Goal: Use online tool/utility

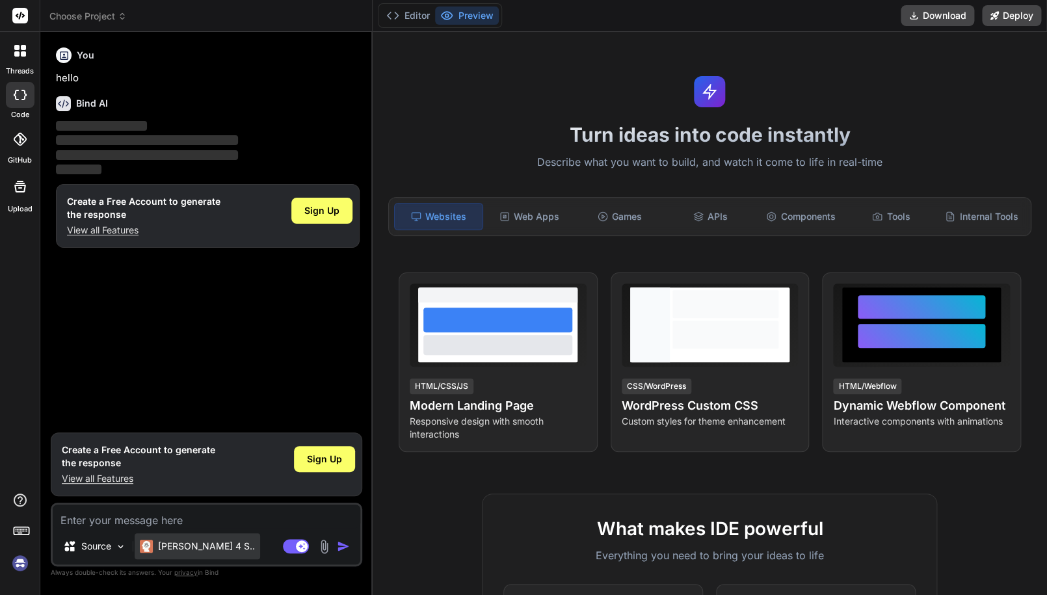
click at [195, 540] on p "[PERSON_NAME] 4 S.." at bounding box center [206, 546] width 97 height 13
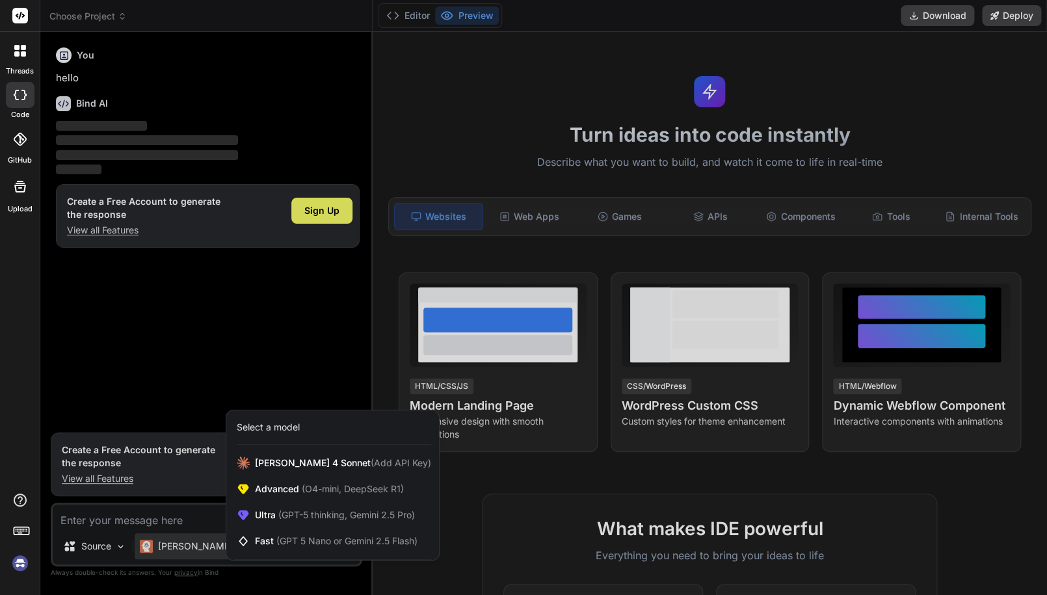
click at [291, 429] on div "Select a model" at bounding box center [268, 427] width 63 height 13
click at [364, 492] on span "(O4-mini, DeepSeek R1)" at bounding box center [351, 488] width 105 height 11
type textarea "x"
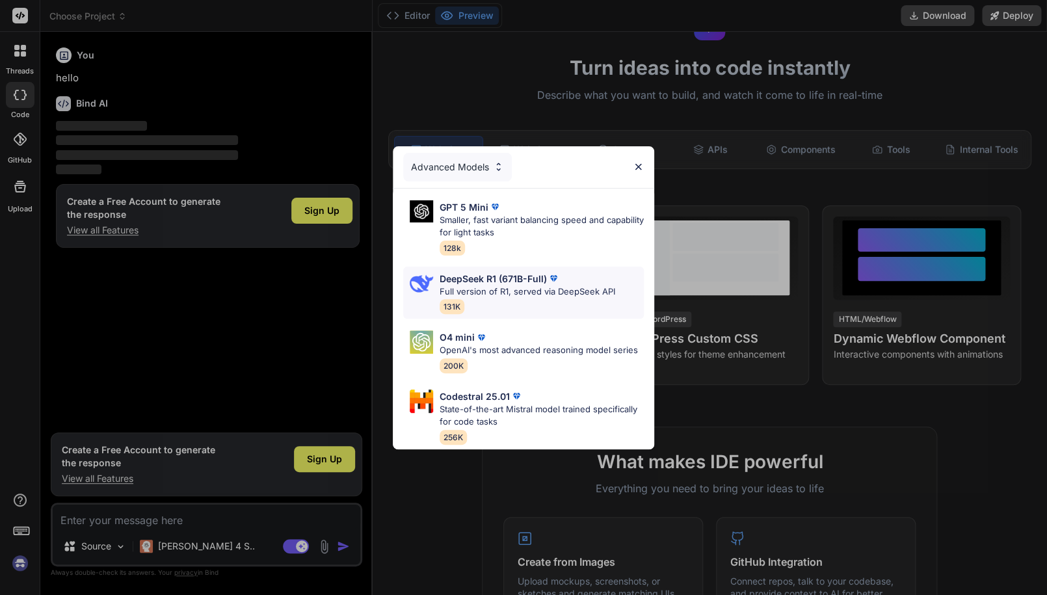
scroll to position [65, 0]
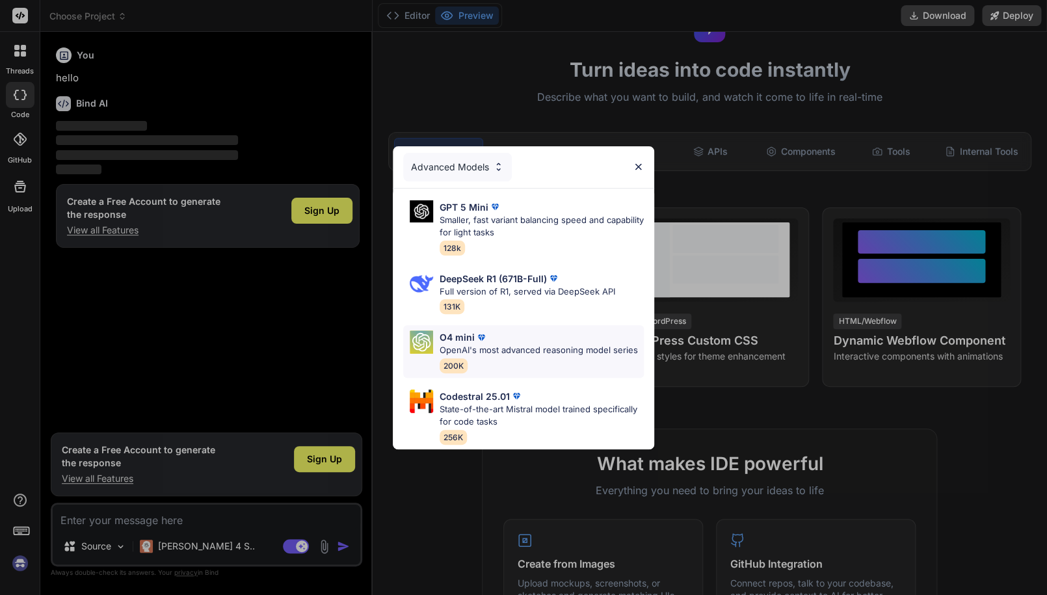
click at [522, 344] on p "OpenAI's most advanced reasoning model series" at bounding box center [539, 350] width 198 height 13
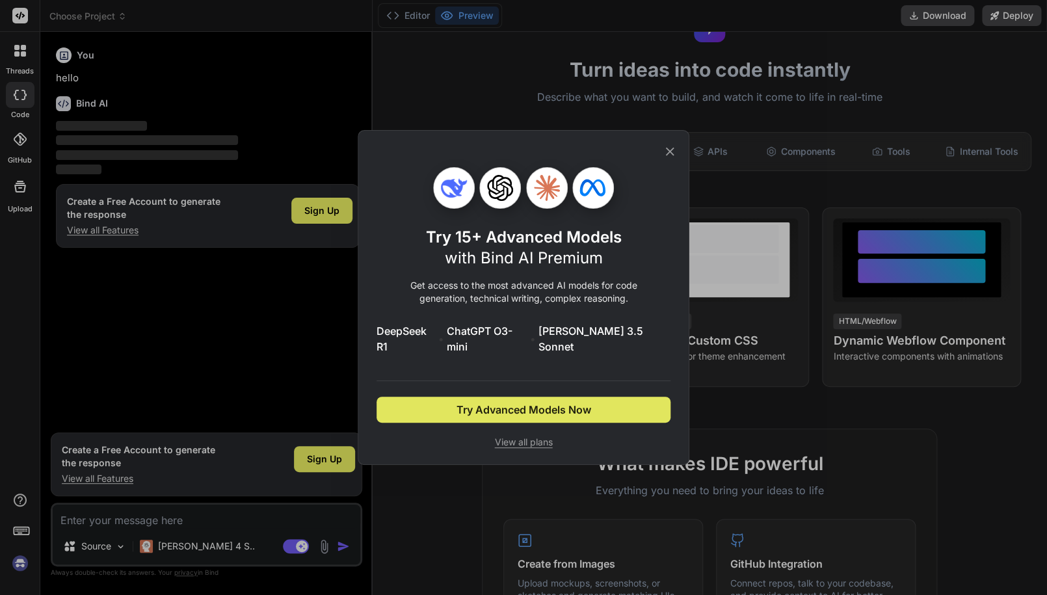
click at [498, 405] on span "Try Advanced Models Now" at bounding box center [524, 410] width 135 height 16
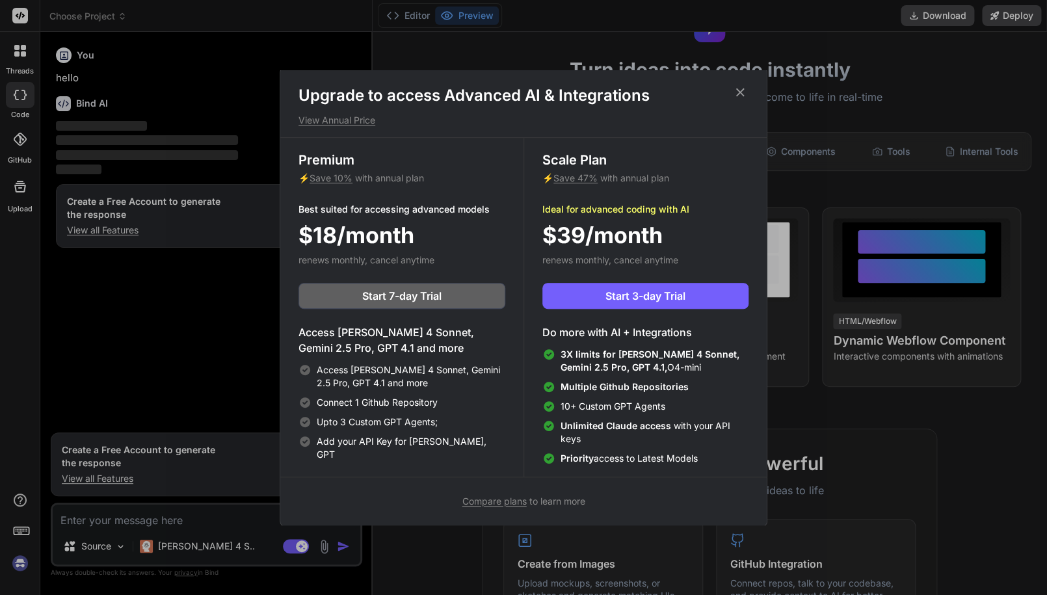
scroll to position [5, 0]
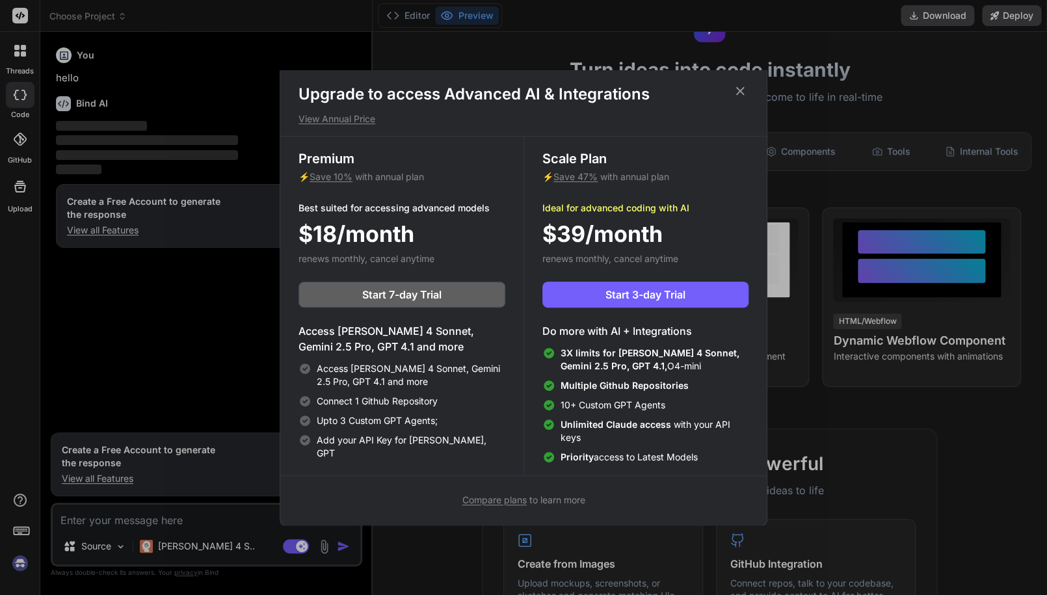
click at [745, 87] on icon at bounding box center [740, 91] width 14 height 14
